Goal: Check status

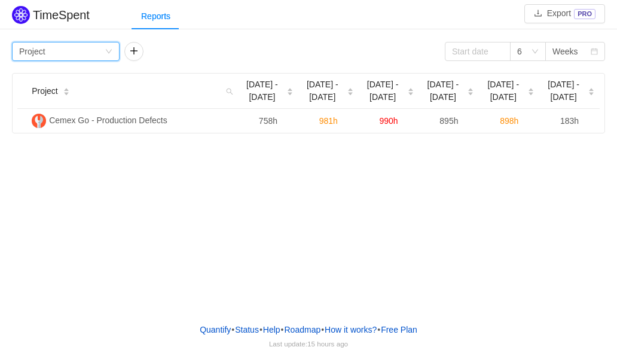
click at [107, 52] on icon "icon: down" at bounding box center [108, 51] width 7 height 7
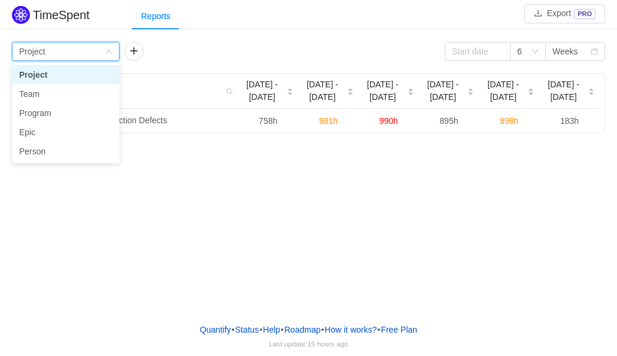
click at [107, 52] on icon "icon: down" at bounding box center [109, 52] width 6 height 4
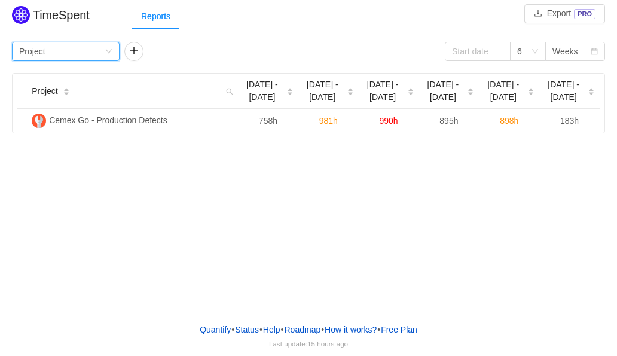
click at [107, 52] on icon "icon: down" at bounding box center [108, 51] width 7 height 7
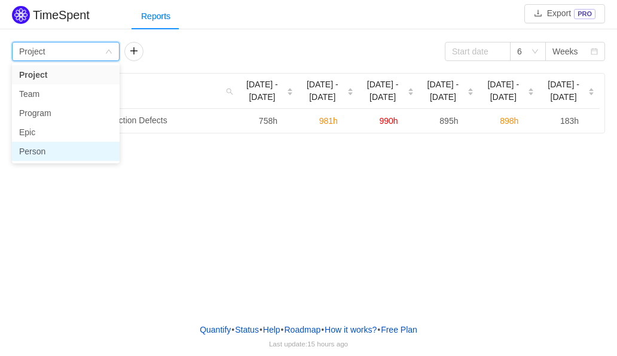
click at [80, 143] on li "Person" at bounding box center [66, 151] width 108 height 19
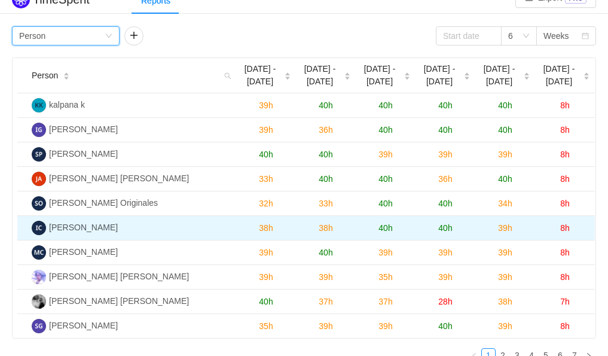
scroll to position [15, 0]
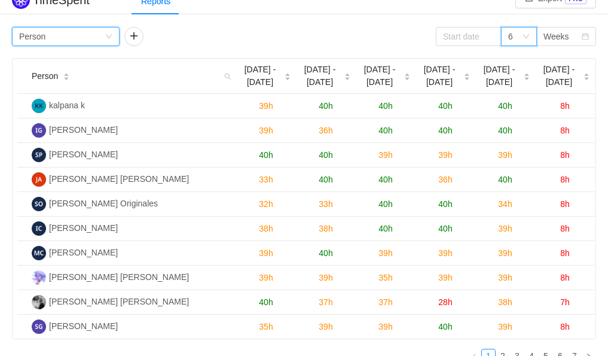
click at [526, 35] on icon "icon: down" at bounding box center [526, 36] width 7 height 7
click at [567, 32] on div "Weeks" at bounding box center [563, 37] width 38 height 18
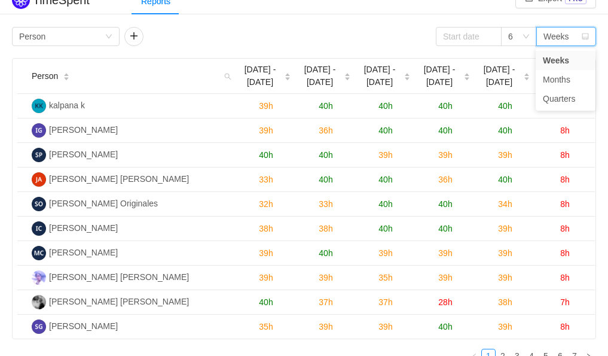
click at [566, 32] on div "Weeks" at bounding box center [557, 37] width 26 height 18
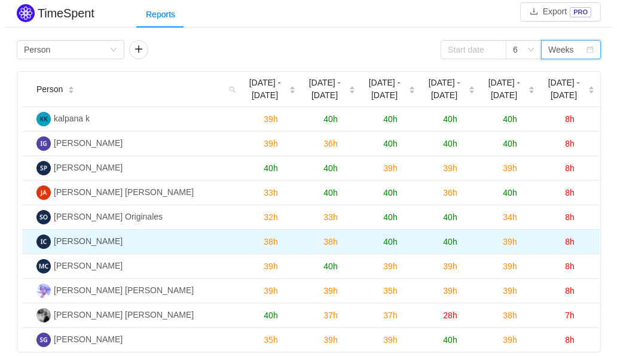
scroll to position [0, 0]
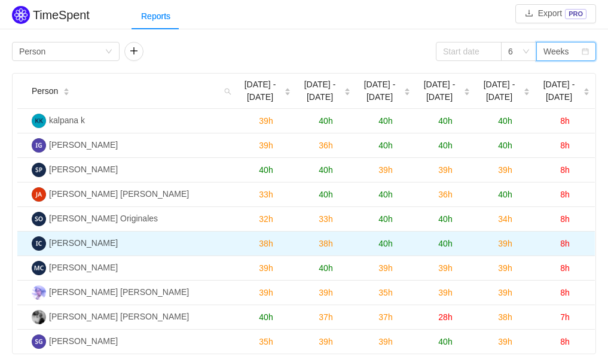
click at [266, 245] on span "38h" at bounding box center [266, 244] width 14 height 10
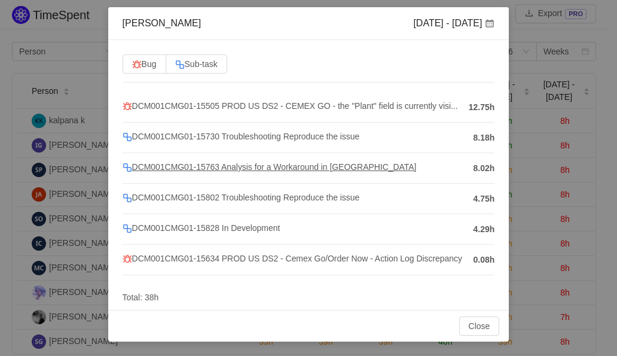
scroll to position [77, 0]
click at [494, 328] on div "Close OK" at bounding box center [308, 326] width 401 height 32
click at [486, 328] on button "Close" at bounding box center [479, 325] width 41 height 19
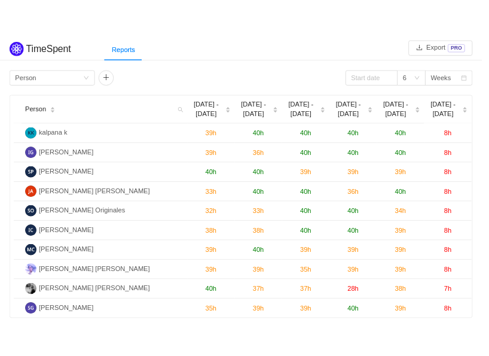
scroll to position [0, 0]
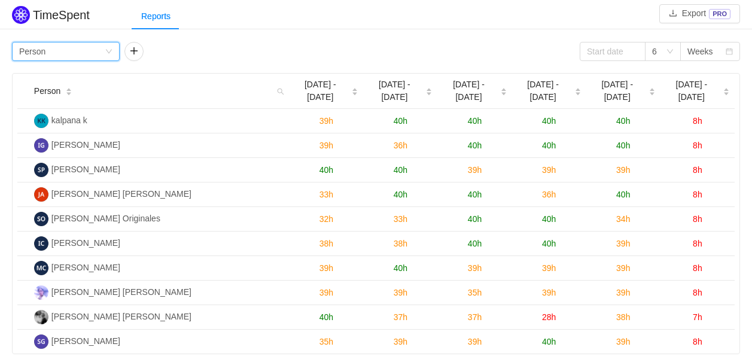
click at [104, 53] on div "Group by Person" at bounding box center [62, 51] width 86 height 18
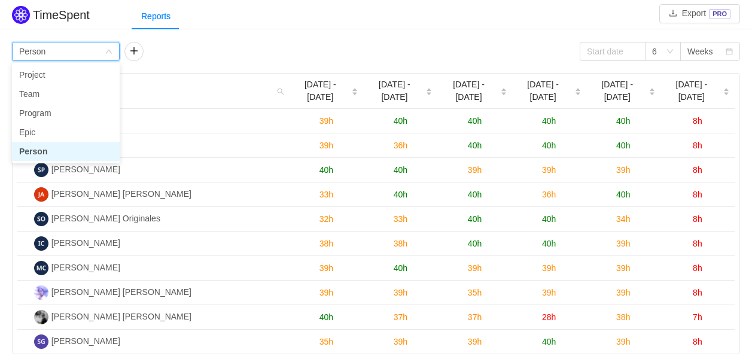
click at [104, 53] on div "Group by Person" at bounding box center [62, 51] width 86 height 18
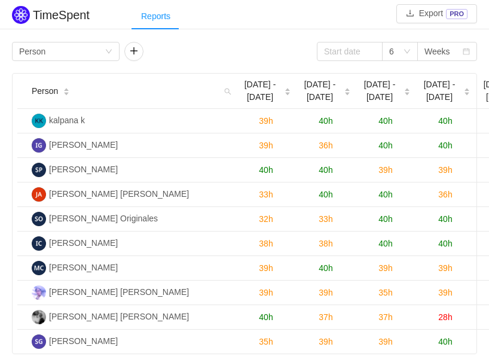
click at [153, 19] on div "Reports" at bounding box center [156, 16] width 48 height 27
